Goal: Transaction & Acquisition: Purchase product/service

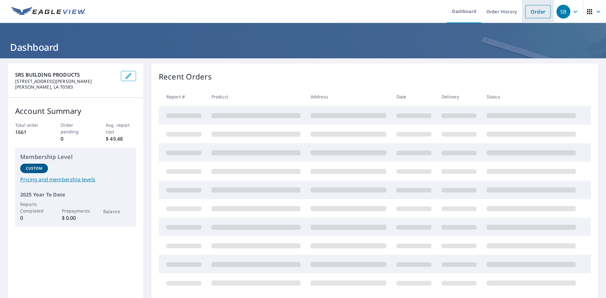
click at [533, 7] on link "Order" at bounding box center [538, 11] width 26 height 13
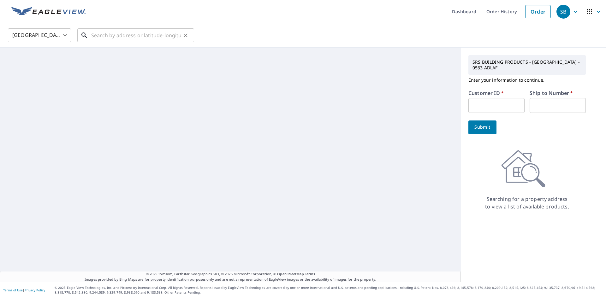
click at [165, 35] on input "text" at bounding box center [136, 36] width 90 height 18
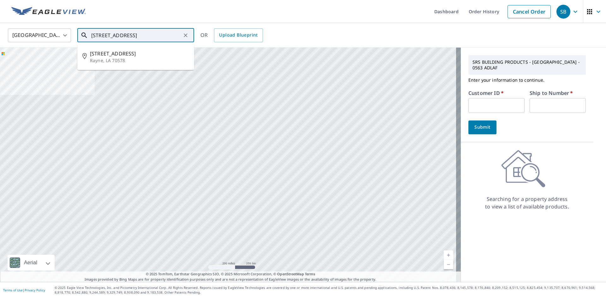
type input "[STREET_ADDRESS]"
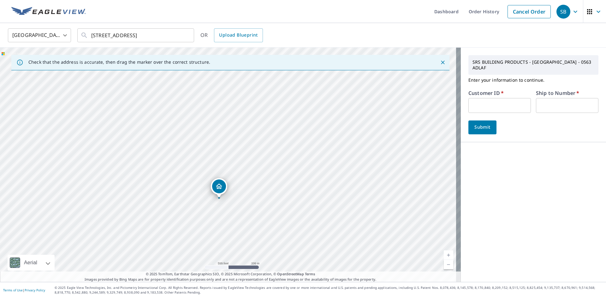
drag, startPoint x: 199, startPoint y: 142, endPoint x: 201, endPoint y: 169, distance: 27.5
click at [200, 170] on div "[STREET_ADDRESS]" at bounding box center [230, 165] width 461 height 235
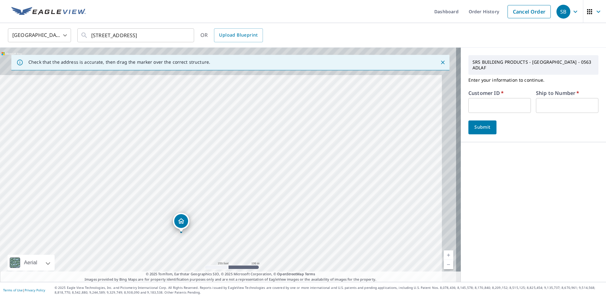
drag, startPoint x: 249, startPoint y: 124, endPoint x: 219, endPoint y: 187, distance: 69.9
click at [219, 189] on div "[STREET_ADDRESS]" at bounding box center [230, 165] width 461 height 235
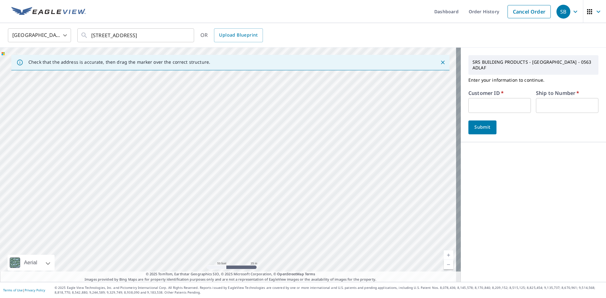
click at [249, 166] on div "[STREET_ADDRESS]" at bounding box center [230, 165] width 461 height 235
drag, startPoint x: 228, startPoint y: 155, endPoint x: 340, endPoint y: 72, distance: 140.2
drag, startPoint x: 293, startPoint y: 129, endPoint x: 226, endPoint y: 195, distance: 94.0
click at [226, 195] on div "[STREET_ADDRESS]" at bounding box center [230, 165] width 461 height 235
drag, startPoint x: 211, startPoint y: 177, endPoint x: 231, endPoint y: 101, distance: 78.9
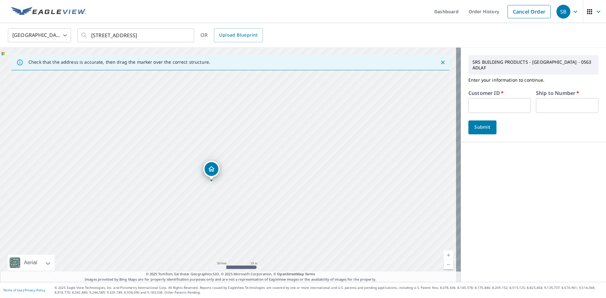
drag, startPoint x: 241, startPoint y: 185, endPoint x: 233, endPoint y: 113, distance: 72.4
click at [233, 113] on div "[STREET_ADDRESS][PERSON_NAME]" at bounding box center [230, 165] width 461 height 235
drag, startPoint x: 215, startPoint y: 164, endPoint x: 215, endPoint y: 161, distance: 3.2
click at [497, 98] on input "text" at bounding box center [500, 105] width 63 height 15
type input "gf045"
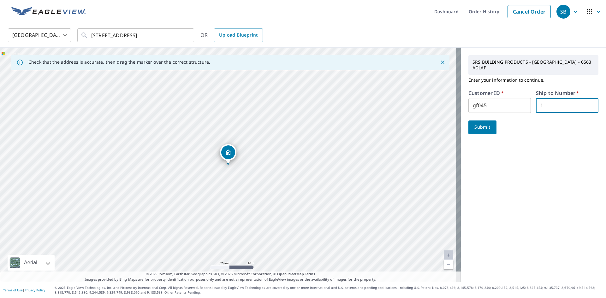
type input "1"
click at [477, 123] on span "Submit" at bounding box center [483, 127] width 18 height 8
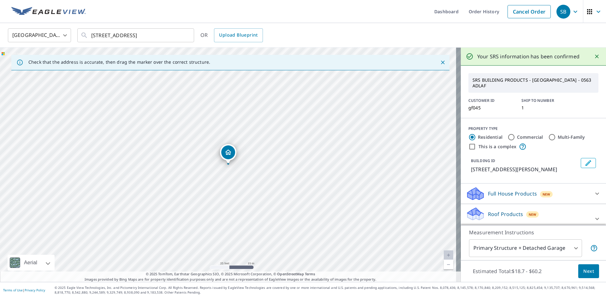
click at [508, 134] on input "Commercial" at bounding box center [512, 138] width 8 height 8
radio input "true"
type input "4"
click at [470, 143] on input "This is a complex" at bounding box center [473, 147] width 8 height 8
checkbox input "true"
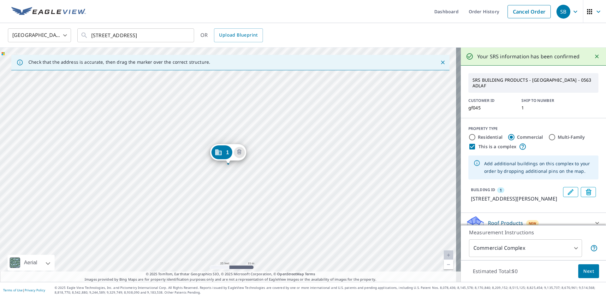
scroll to position [3, 0]
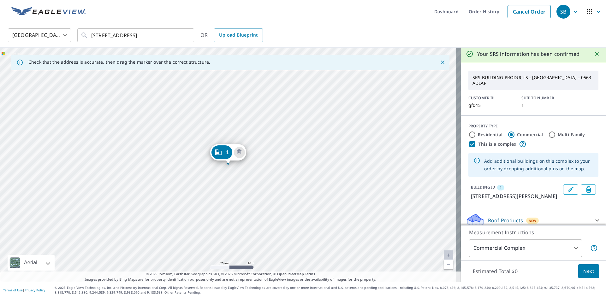
click at [522, 248] on body "SB SB Dashboard Order History Cancel Order SB [GEOGRAPHIC_DATA] [GEOGRAPHIC_DAT…" at bounding box center [303, 149] width 606 height 298
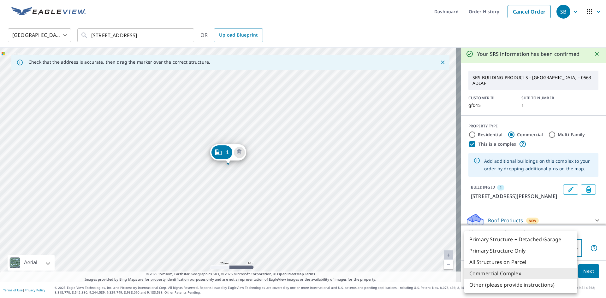
click at [497, 286] on li "Other (please provide instructions)" at bounding box center [521, 284] width 113 height 11
type input "5"
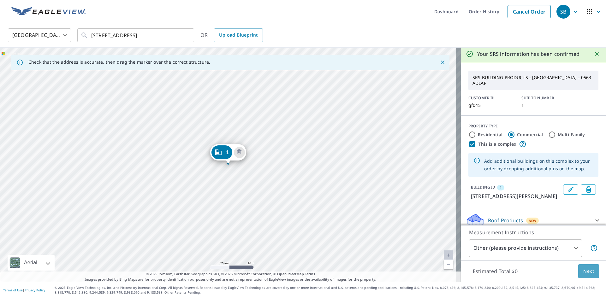
click at [585, 270] on span "Next" at bounding box center [589, 272] width 11 height 8
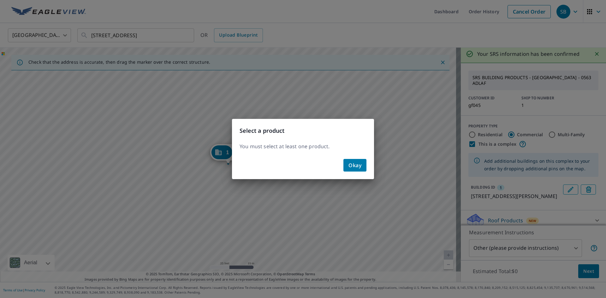
click at [361, 166] on span "Okay" at bounding box center [355, 165] width 13 height 9
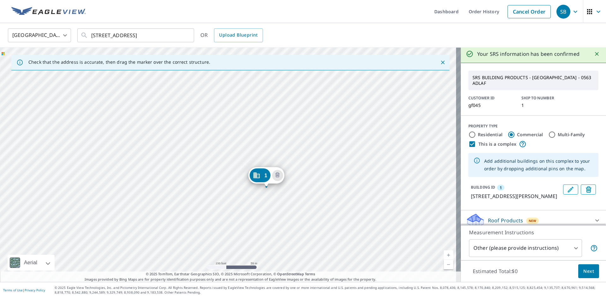
drag, startPoint x: 332, startPoint y: 139, endPoint x: 327, endPoint y: 176, distance: 37.2
click at [327, 178] on div "1 [STREET_ADDRESS][PERSON_NAME]" at bounding box center [230, 165] width 461 height 235
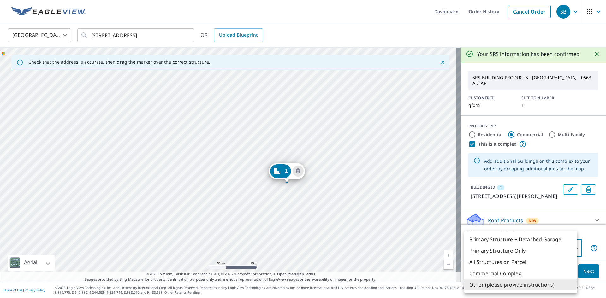
click at [507, 245] on body "SB SB Dashboard Order History Cancel Order SB [GEOGRAPHIC_DATA] [GEOGRAPHIC_DAT…" at bounding box center [303, 149] width 606 height 298
click at [498, 285] on li "Other (please provide instructions)" at bounding box center [521, 284] width 113 height 11
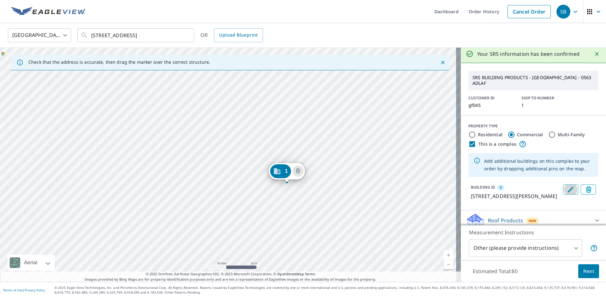
click at [568, 187] on icon "Edit building 1" at bounding box center [571, 190] width 6 height 6
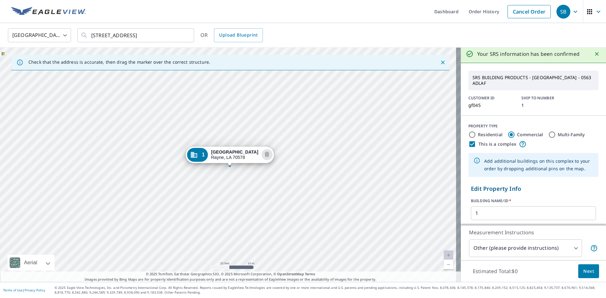
click at [230, 167] on div at bounding box center [230, 166] width 3 height 3
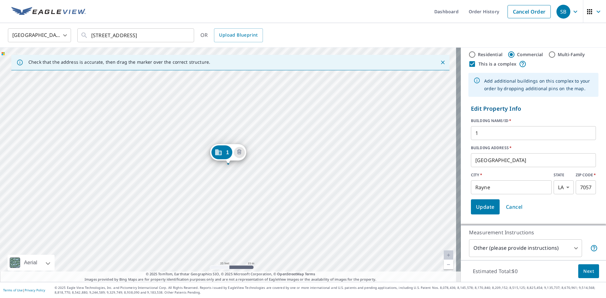
scroll to position [97, 0]
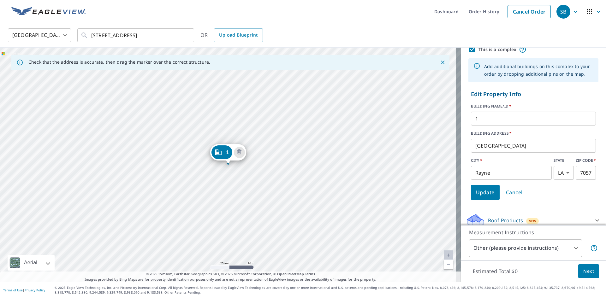
click at [480, 189] on span "Update" at bounding box center [485, 192] width 19 height 9
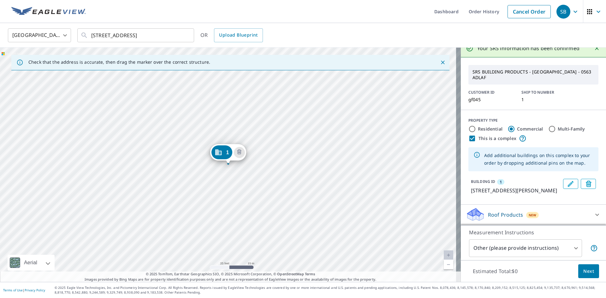
scroll to position [3, 0]
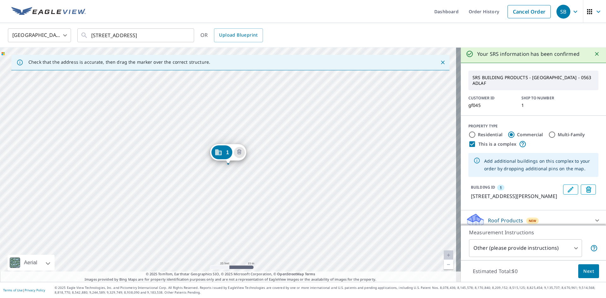
click at [584, 270] on span "Next" at bounding box center [589, 272] width 11 height 8
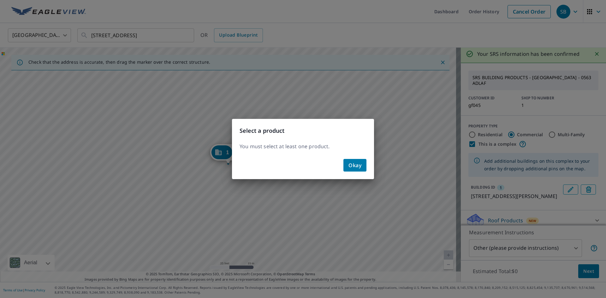
click at [360, 165] on span "Okay" at bounding box center [355, 165] width 13 height 9
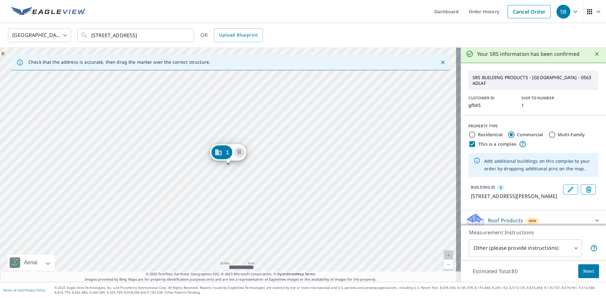
scroll to position [0, 0]
click at [594, 217] on icon at bounding box center [598, 221] width 8 height 8
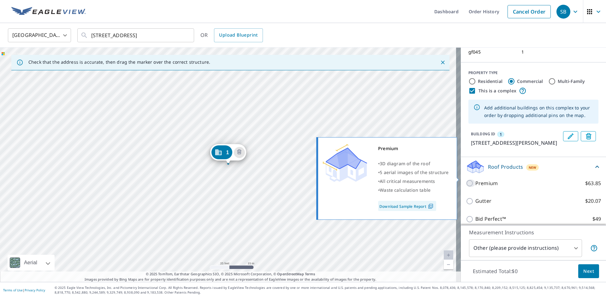
click at [466, 180] on input "Premium $63.85" at bounding box center [470, 184] width 9 height 8
checkbox input "true"
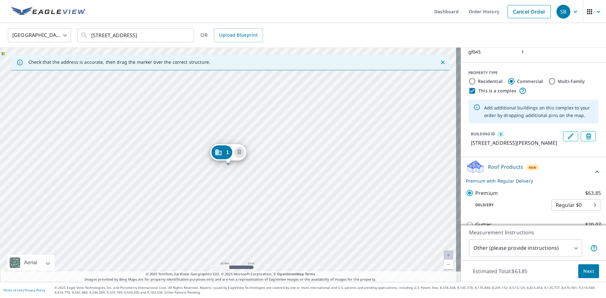
scroll to position [80, 0]
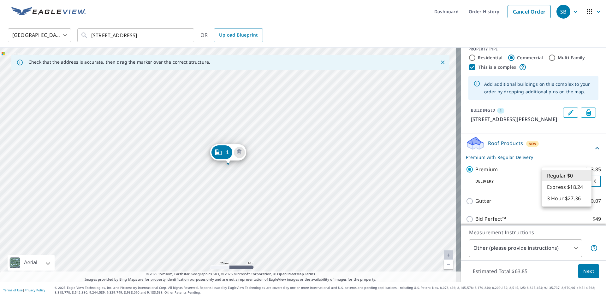
click at [570, 180] on body "SB SB Dashboard Order History Cancel Order SB [GEOGRAPHIC_DATA] [GEOGRAPHIC_DAT…" at bounding box center [303, 149] width 606 height 298
click at [567, 172] on li "Regular $0" at bounding box center [567, 175] width 50 height 11
click at [589, 274] on span "Next" at bounding box center [589, 272] width 11 height 8
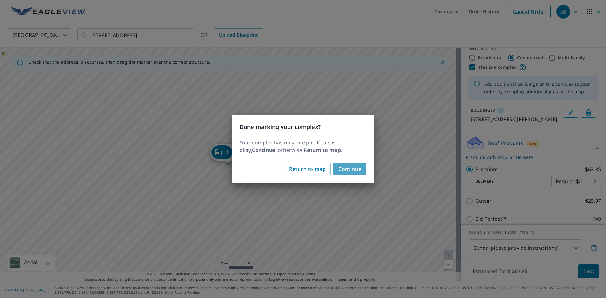
click at [345, 166] on span "Continue" at bounding box center [350, 169] width 23 height 9
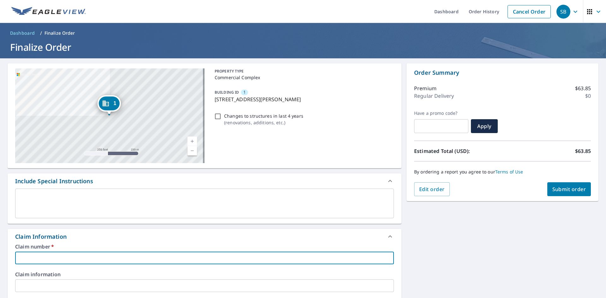
click at [74, 258] on input "text" at bounding box center [204, 258] width 379 height 13
type input "G"
checkbox input "true"
type input "GF"
checkbox input "true"
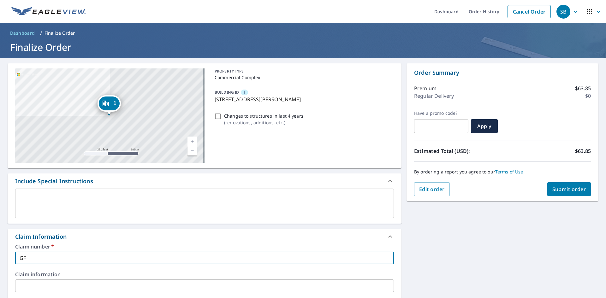
type input "GF0"
checkbox input "true"
type input "GF04"
checkbox input "true"
type input "GF045"
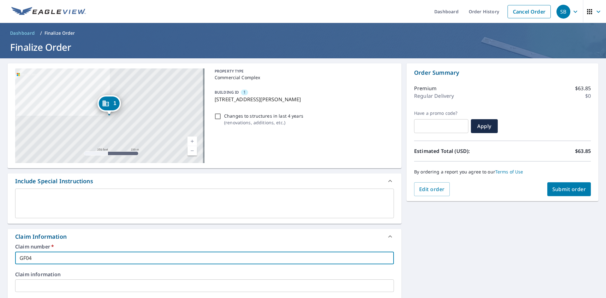
checkbox input "true"
type input "GF045"
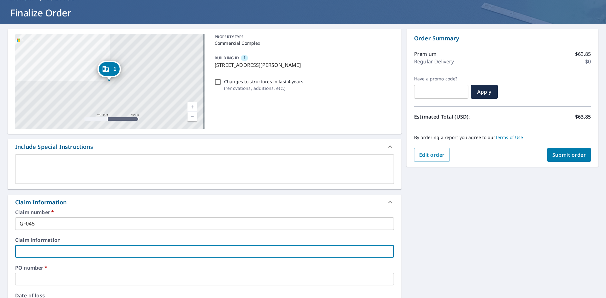
scroll to position [95, 0]
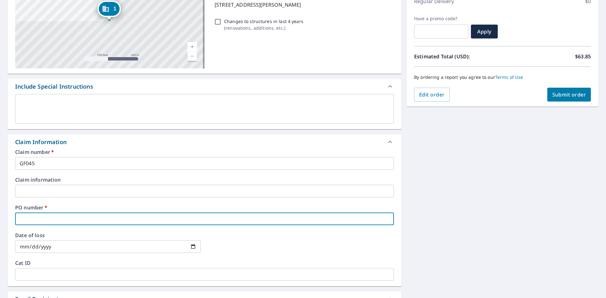
click at [40, 216] on input "text" at bounding box center [204, 219] width 379 height 13
type input "R"
checkbox input "true"
type input "RA"
checkbox input "true"
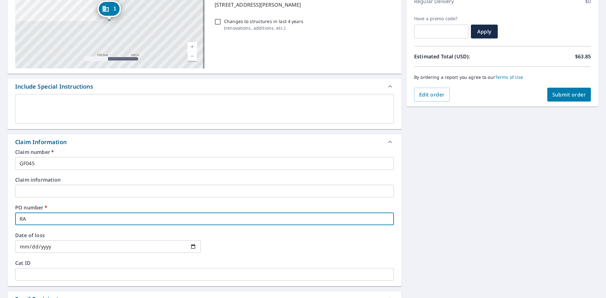
type input "RAY"
checkbox input "true"
type input "RAY"
checkbox input "true"
type input "[PERSON_NAME]"
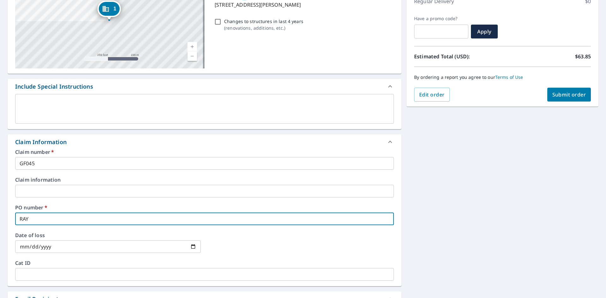
checkbox input "true"
type input "RAY"
checkbox input "true"
type input "RAY"
checkbox input "true"
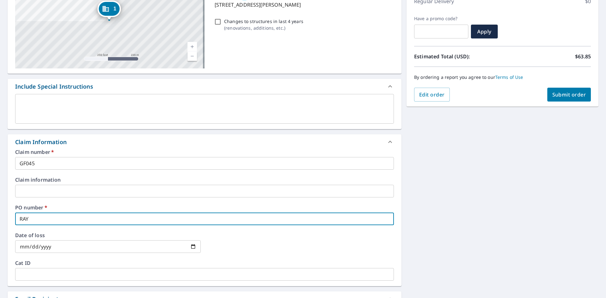
type input "RA"
checkbox input "true"
type input "RAY"
checkbox input "true"
type input "RAYN"
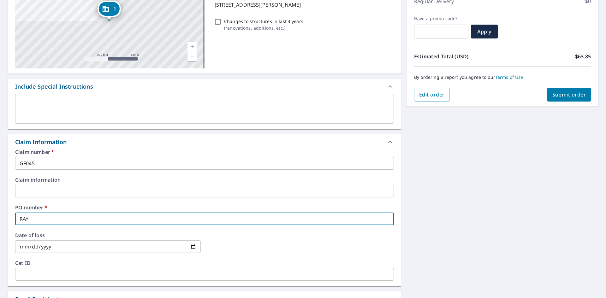
checkbox input "true"
type input "RAYNE"
checkbox input "true"
type input "RAYNE"
checkbox input "true"
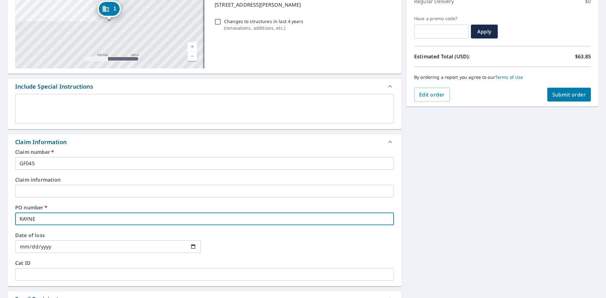
type input "RAYNE H"
checkbox input "true"
type input "RAYNE HI"
checkbox input "true"
type input "[PERSON_NAME]"
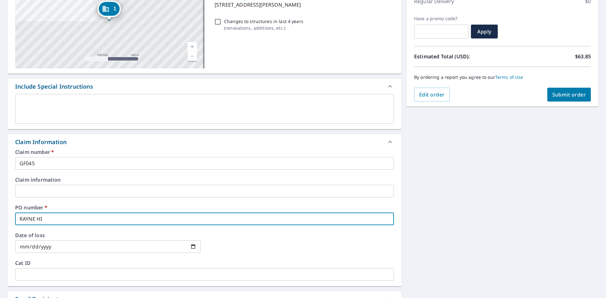
checkbox input "true"
type input "RAYNE HIGH"
checkbox input "true"
type input "RAYNE HIGH"
checkbox input "true"
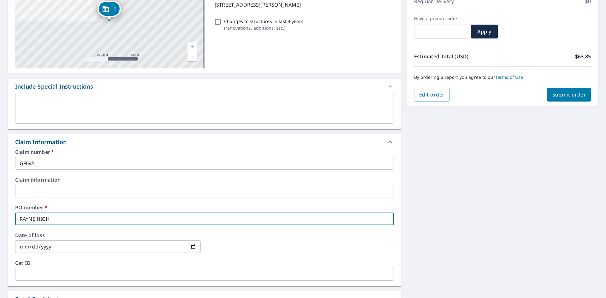
type input "RAYNE HIGH B"
checkbox input "true"
type input "RAYNE HIGH BU"
checkbox input "true"
type input "RAYNE HIGH [PERSON_NAME]"
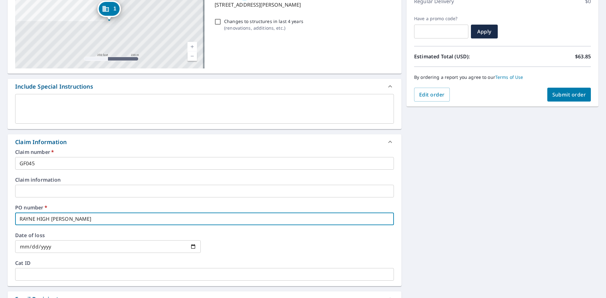
checkbox input "true"
type input "RAYNE HIGH BUIL"
checkbox input "true"
type input "RAYNE HIGH BUILD"
checkbox input "true"
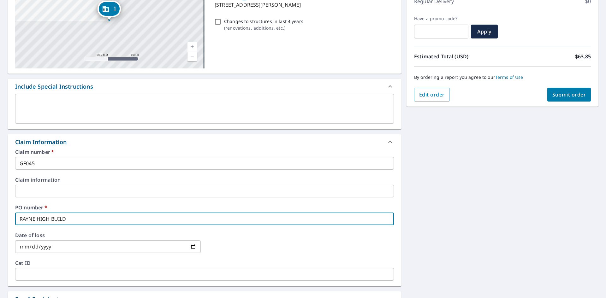
type input "RAYNE HIGH BUILDI"
checkbox input "true"
type input "RAYNE HIGH BUILDIN"
checkbox input "true"
type input "[GEOGRAPHIC_DATA]"
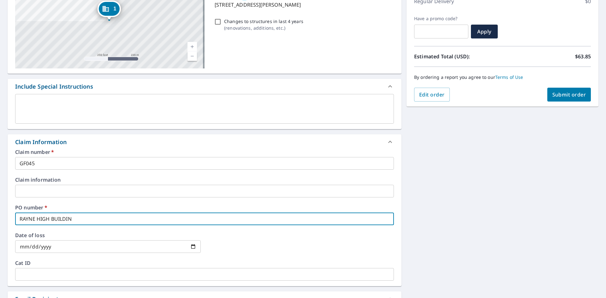
checkbox input "true"
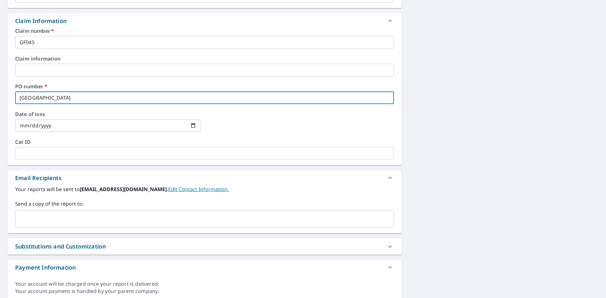
scroll to position [221, 0]
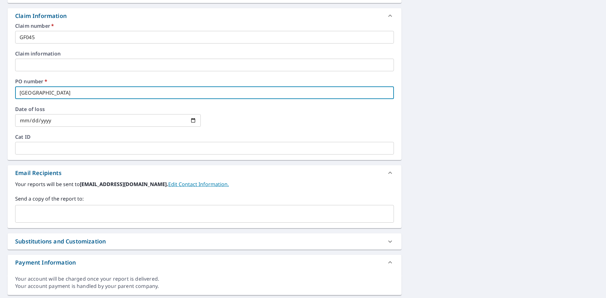
type input "[GEOGRAPHIC_DATA]"
click at [56, 213] on input "text" at bounding box center [200, 214] width 364 height 12
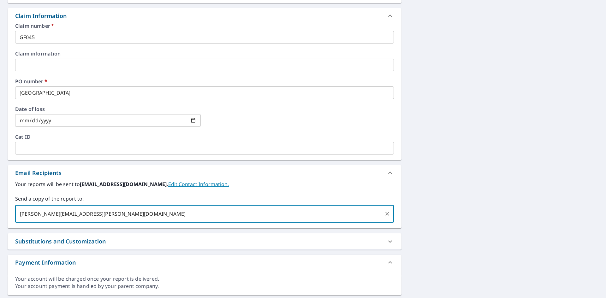
type input "[PERSON_NAME][EMAIL_ADDRESS][PERSON_NAME][DOMAIN_NAME]"
checkbox input "true"
type input "P"
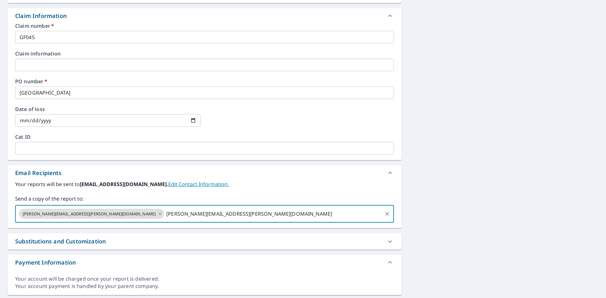
type input "[PERSON_NAME][EMAIL_ADDRESS][PERSON_NAME][DOMAIN_NAME]"
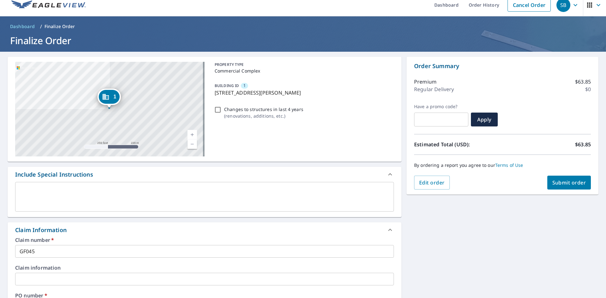
scroll to position [0, 0]
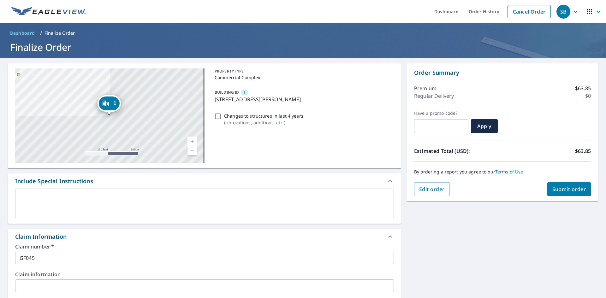
click at [573, 191] on span "Submit order" at bounding box center [570, 189] width 34 height 7
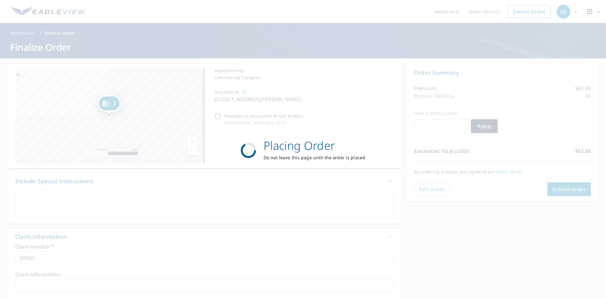
checkbox input "true"
